Goal: Transaction & Acquisition: Purchase product/service

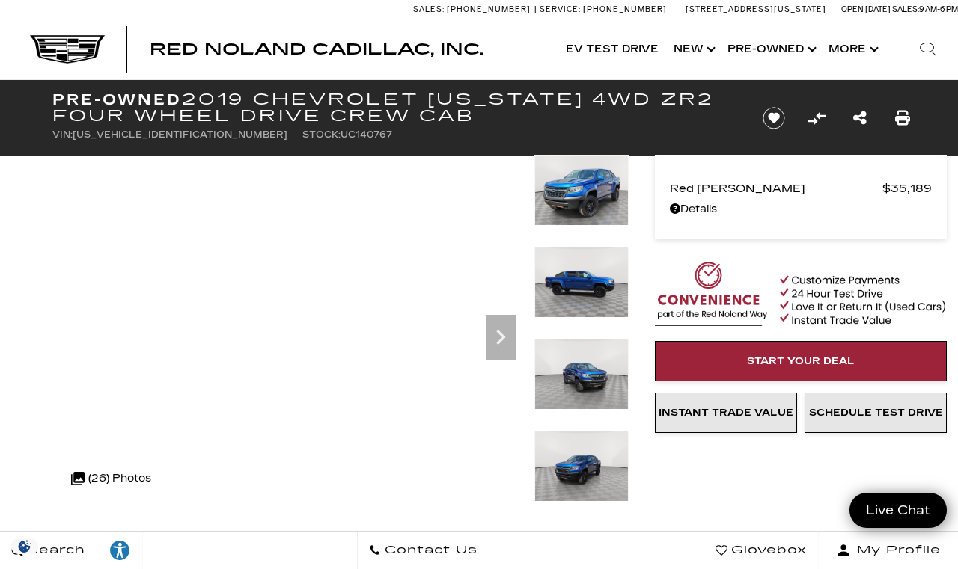
click at [777, 50] on link "Show Pre-Owned" at bounding box center [770, 49] width 101 height 60
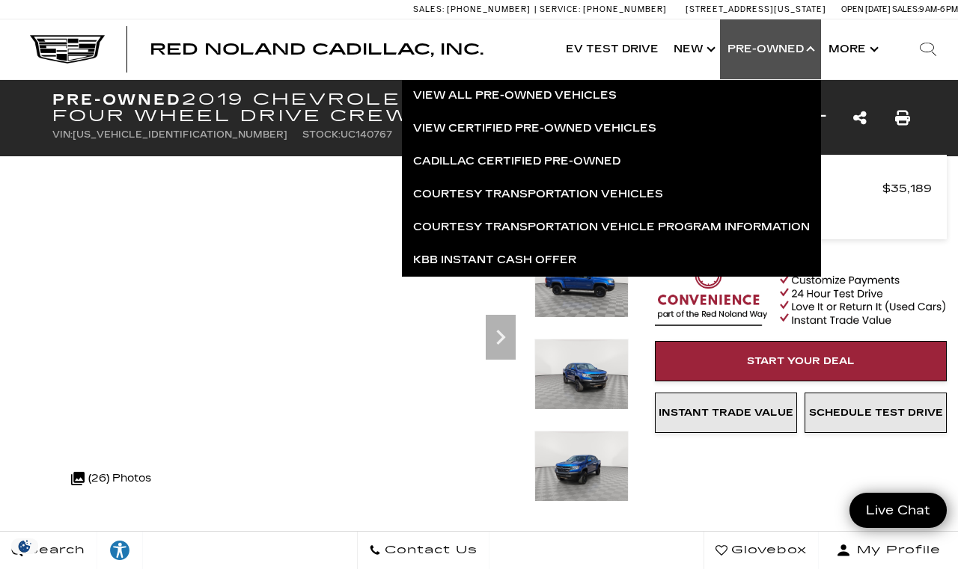
click at [443, 164] on link "Cadillac Certified Pre-Owned" at bounding box center [611, 161] width 419 height 33
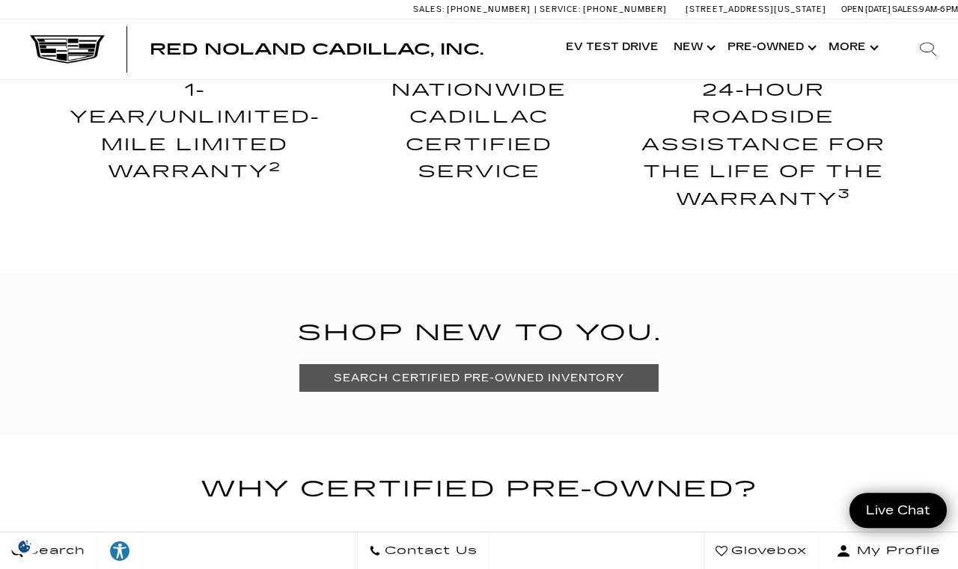
scroll to position [758, 0]
click at [412, 375] on link "SEARCH CERTIFIED PRE-OWNED INVENTORY" at bounding box center [478, 378] width 358 height 28
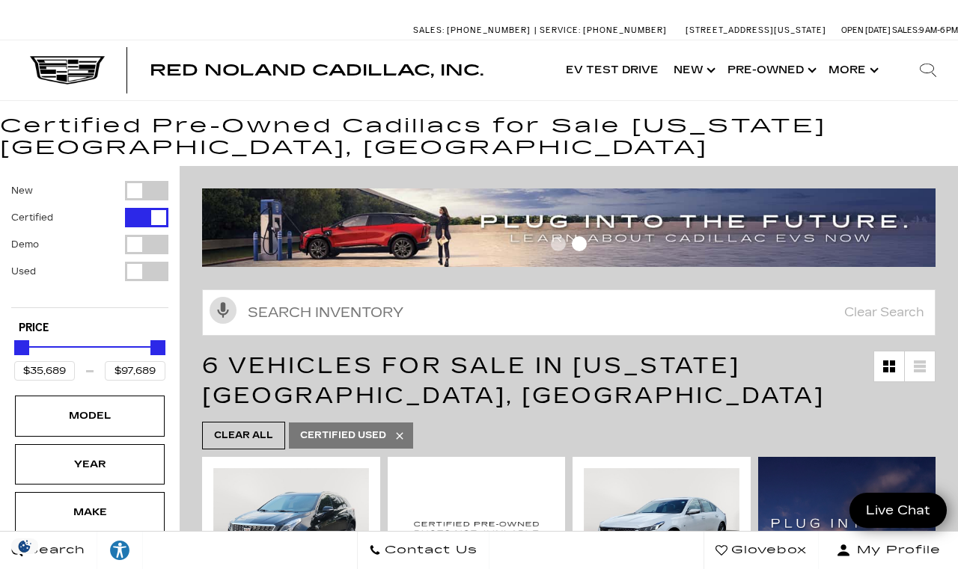
click at [795, 117] on h1 "Certified Pre-Owned Cadillacs for Sale Colorado Springs, CO" at bounding box center [479, 137] width 958 height 43
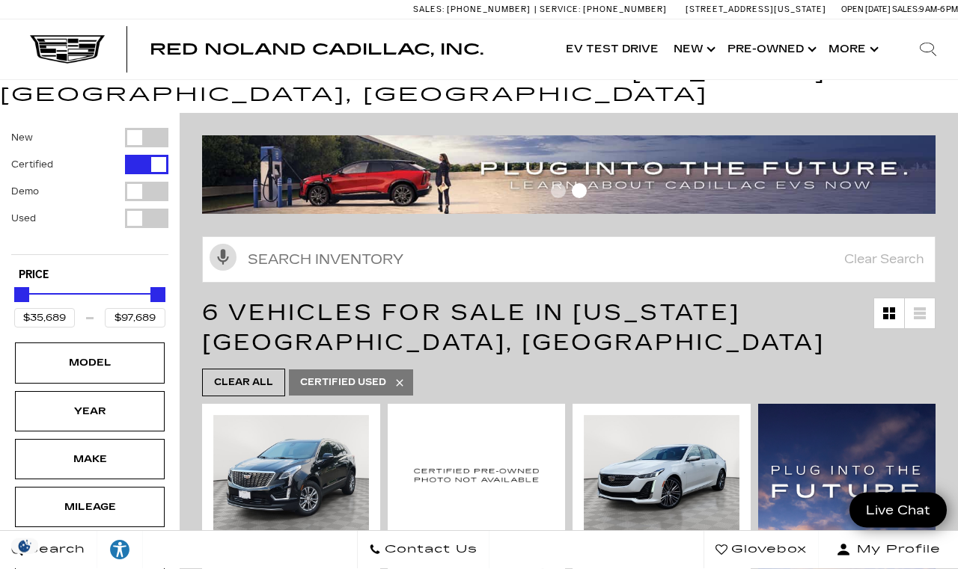
scroll to position [100, 0]
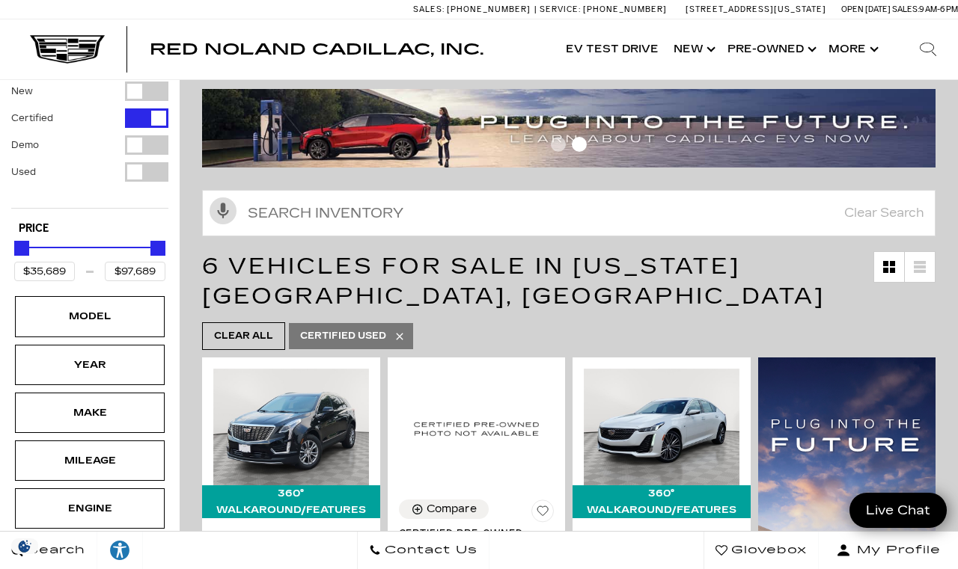
click at [88, 324] on div "Model" at bounding box center [89, 316] width 75 height 16
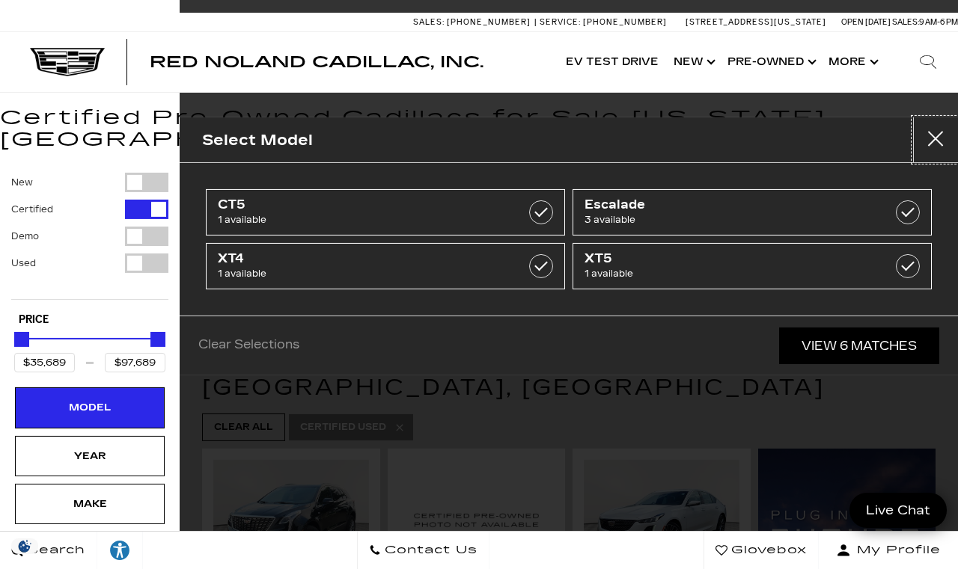
scroll to position [10, 0]
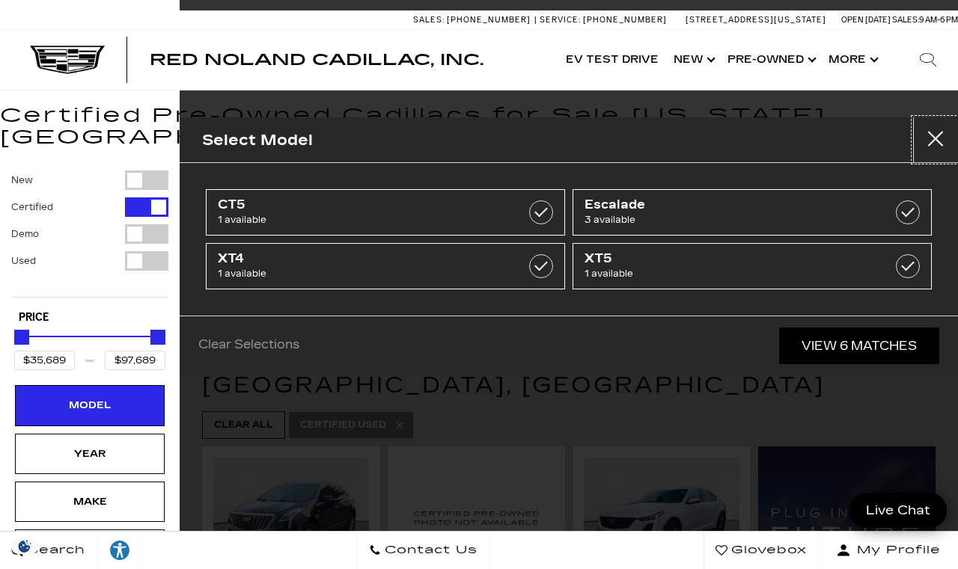
click at [928, 137] on button "Close" at bounding box center [935, 139] width 45 height 45
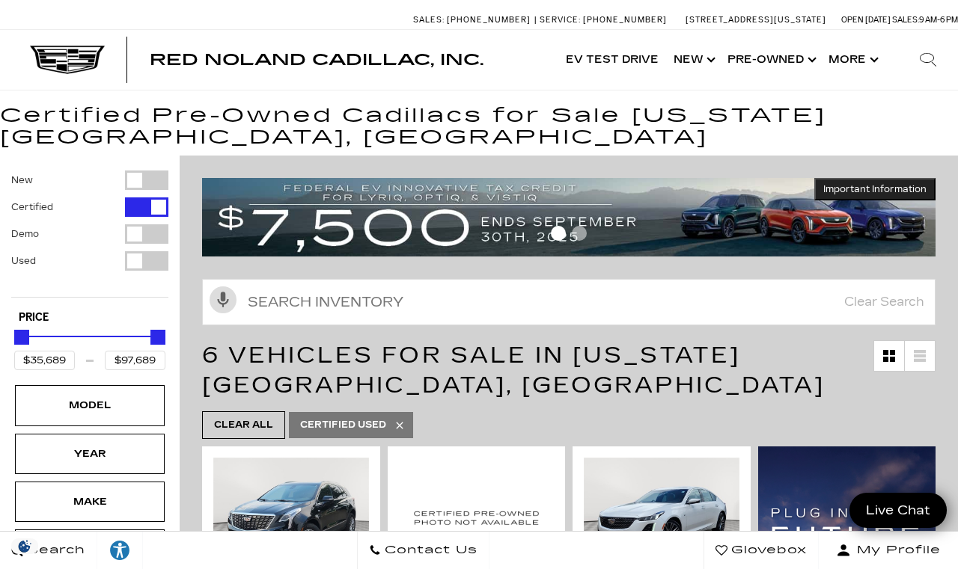
click at [148, 174] on div "Filter by Vehicle Type" at bounding box center [146, 180] width 43 height 19
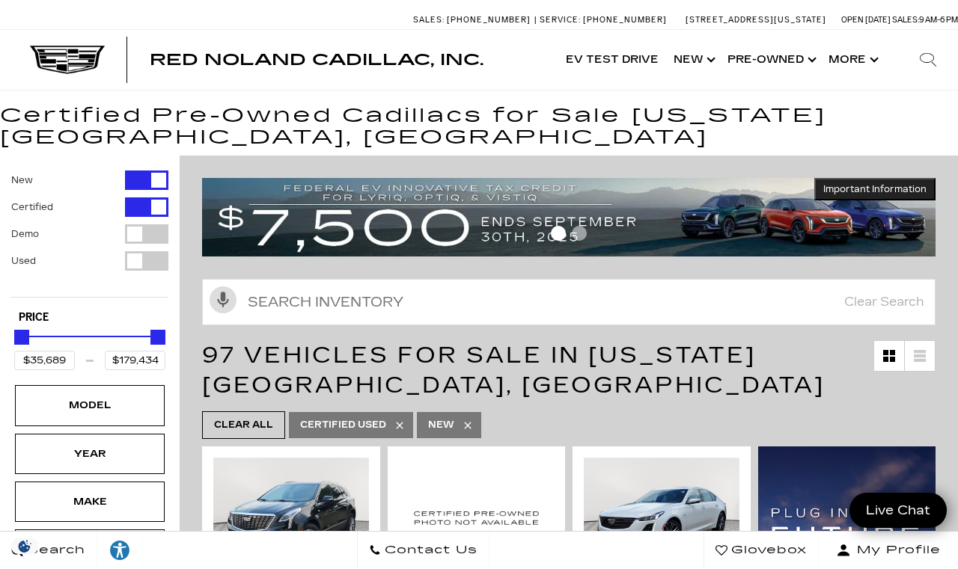
click at [129, 178] on div "Filter by Vehicle Type" at bounding box center [146, 180] width 43 height 19
type input "$97,689"
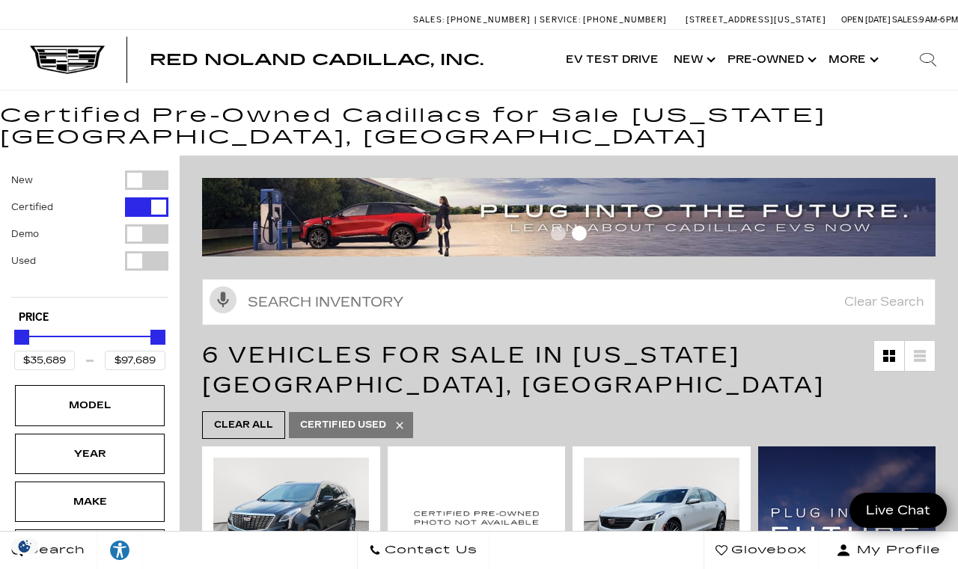
scroll to position [11, 0]
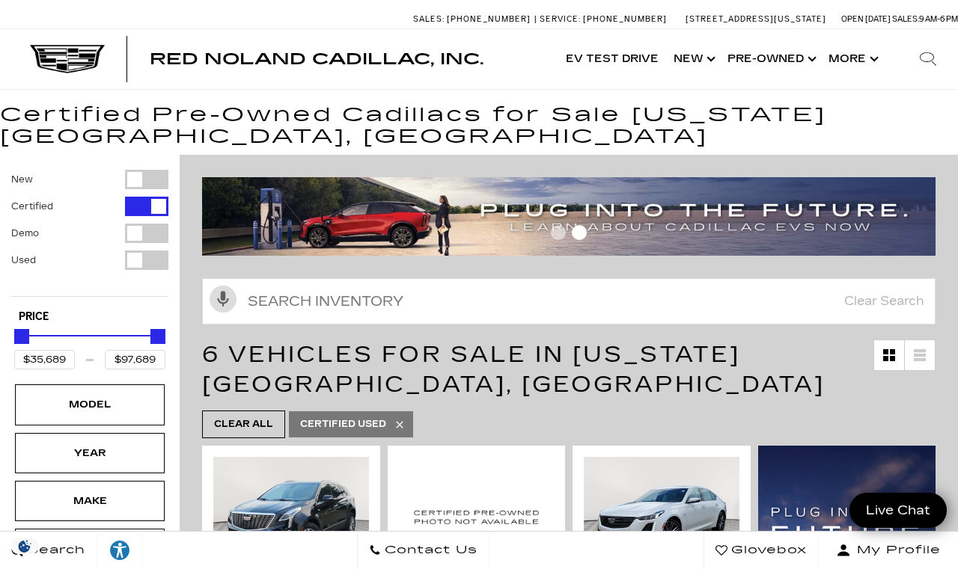
click at [132, 204] on div "Filter by Vehicle Type" at bounding box center [146, 206] width 43 height 19
type input "$19,189"
type input "$195,000"
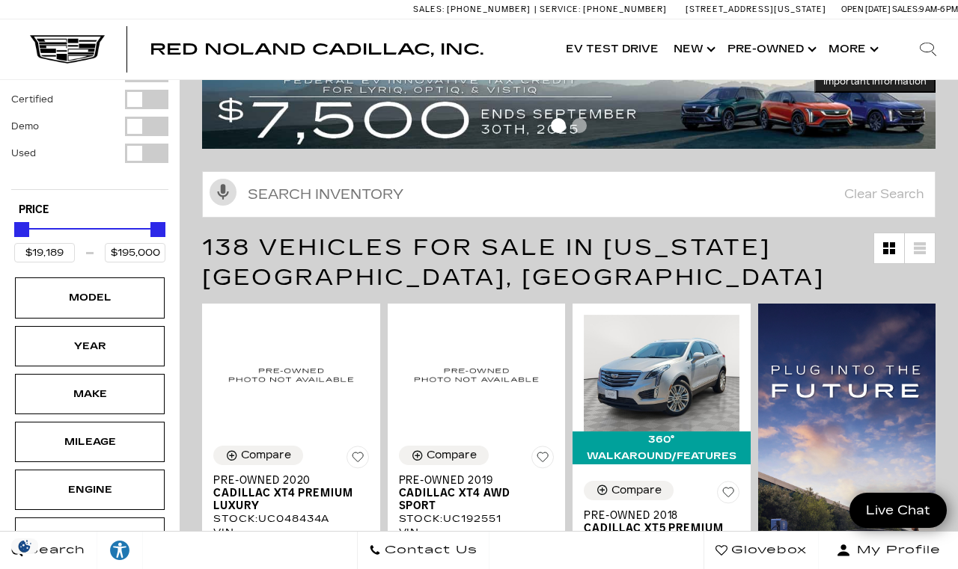
scroll to position [119, 0]
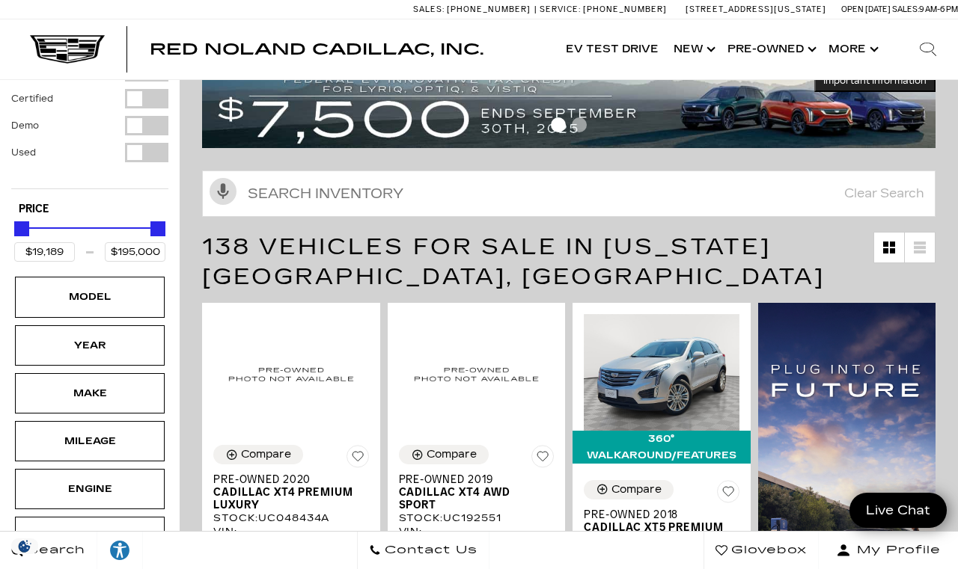
click at [96, 303] on div "Model" at bounding box center [89, 297] width 75 height 16
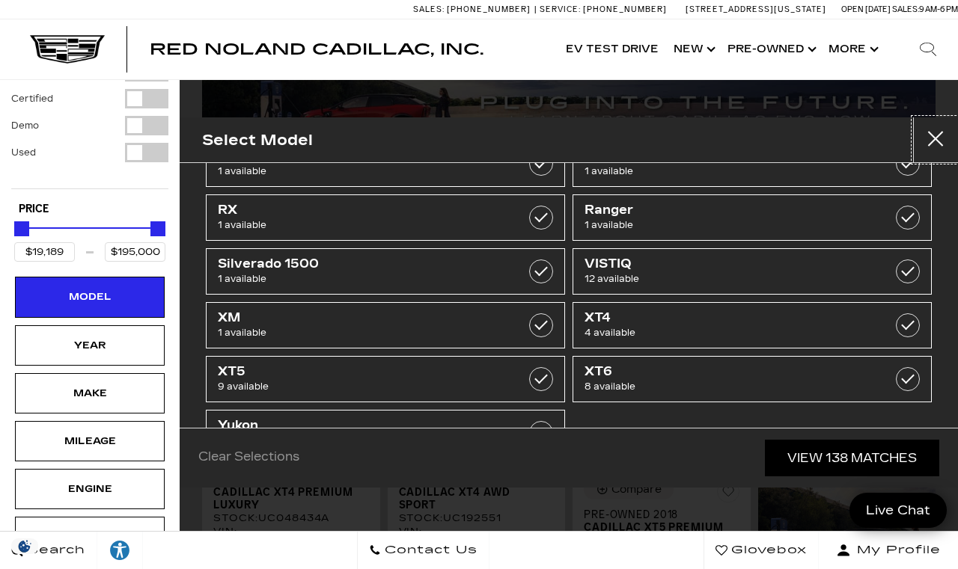
scroll to position [640, 0]
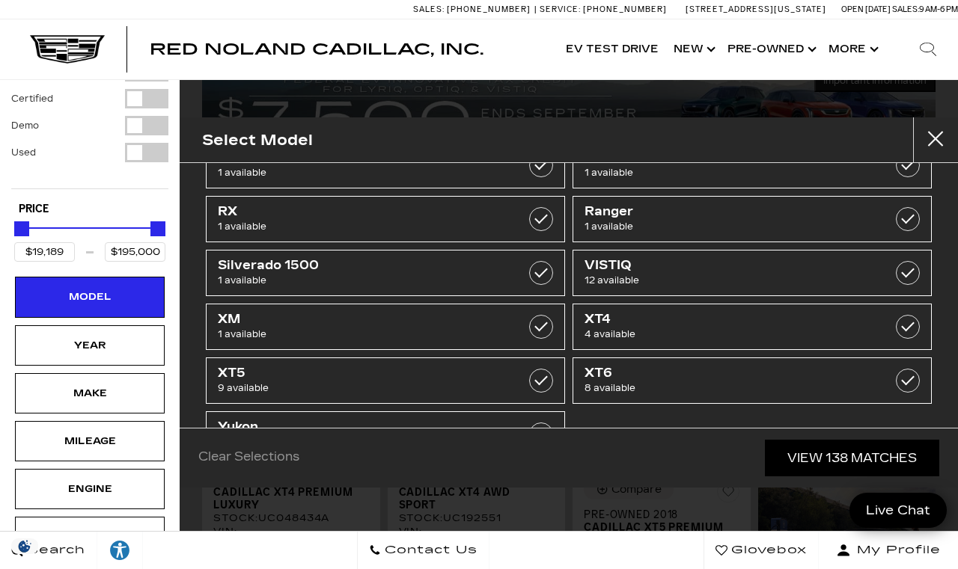
click at [640, 385] on span "8 available" at bounding box center [726, 388] width 285 height 15
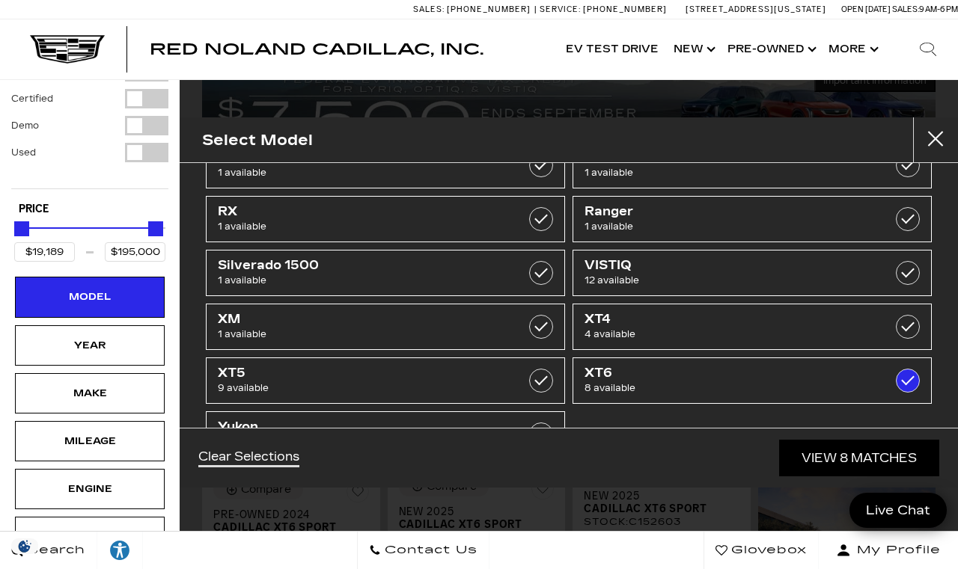
type input "$60,500"
type input "$76,249"
checkbox input "true"
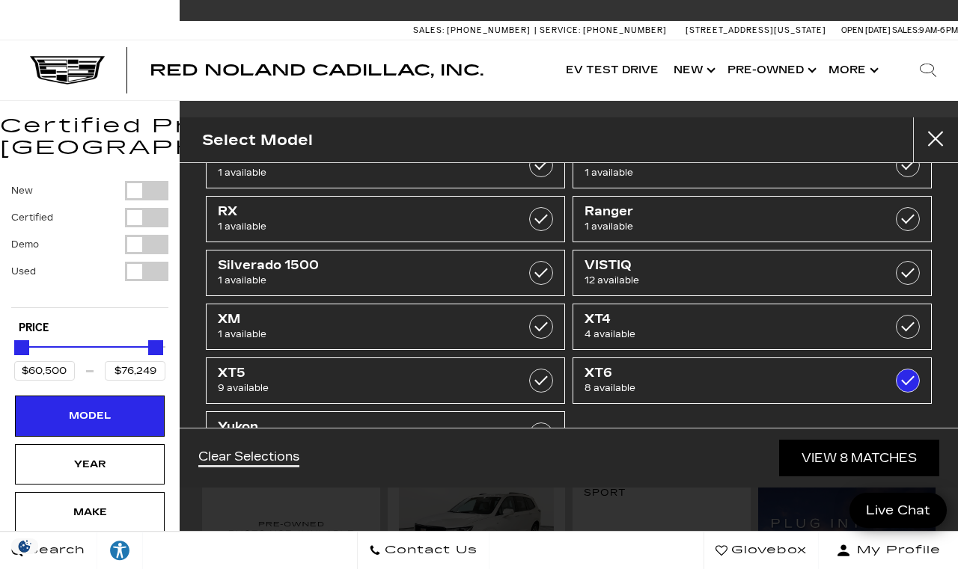
click at [821, 477] on link "View 8 Matches" at bounding box center [859, 458] width 160 height 37
